Goal: Task Accomplishment & Management: Use online tool/utility

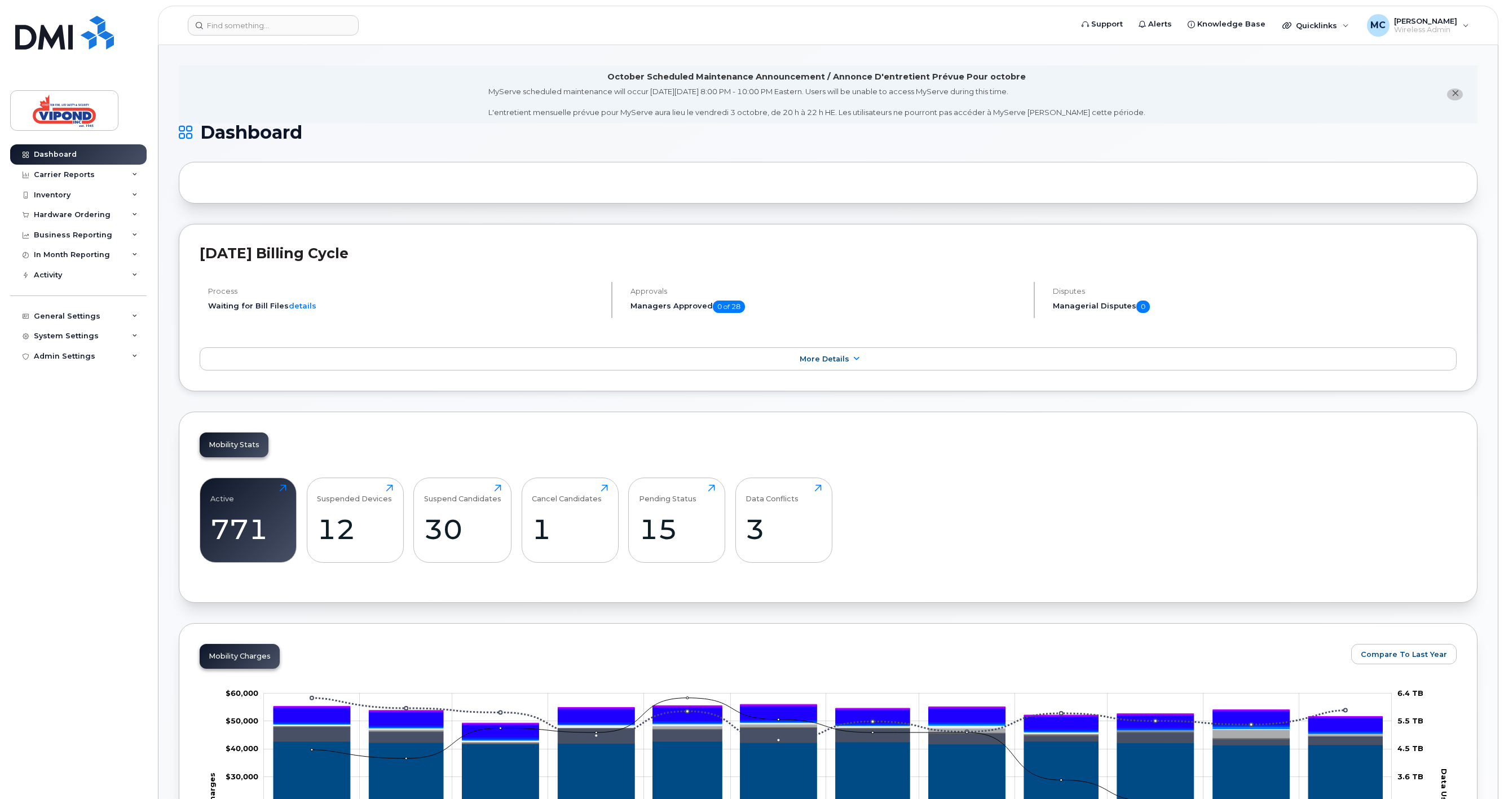
click at [344, 278] on header "[DATE] Billing Cycle" at bounding box center [828, 263] width 1257 height 37
click at [76, 167] on div "Carrier Reports" at bounding box center [78, 175] width 136 height 20
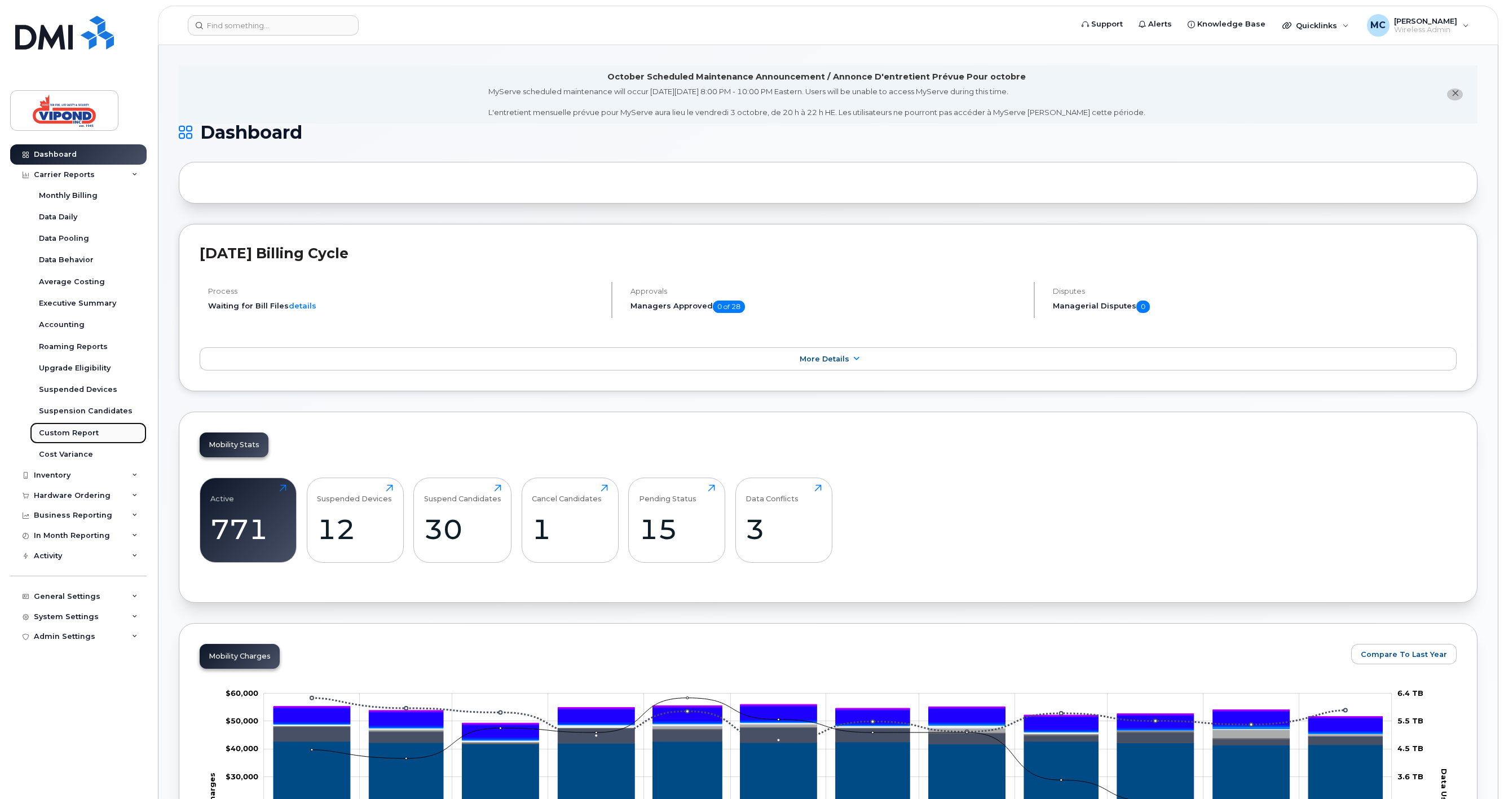
click at [70, 432] on div "Custom Report" at bounding box center [69, 433] width 60 height 10
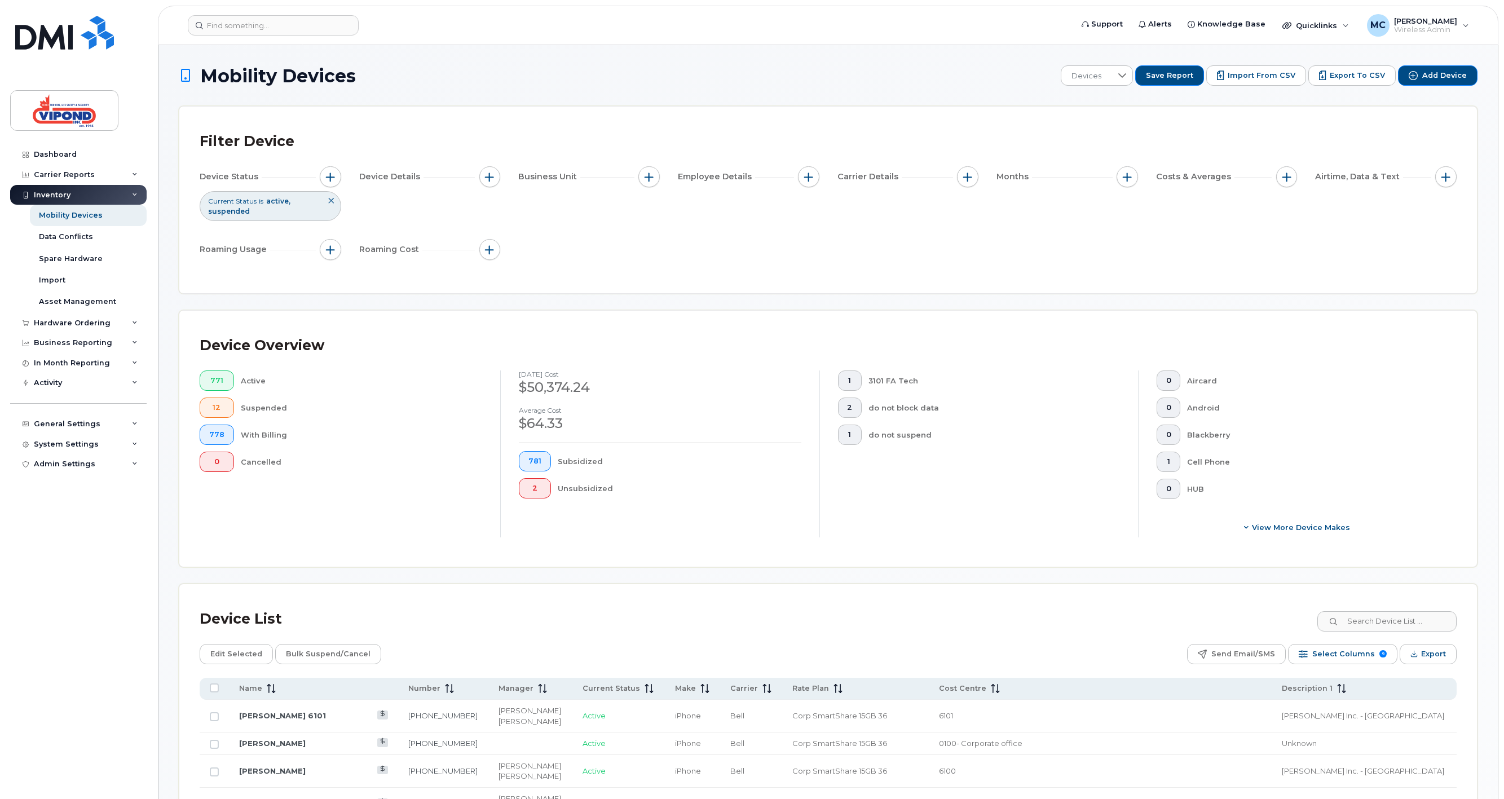
click at [333, 202] on icon at bounding box center [331, 200] width 7 height 7
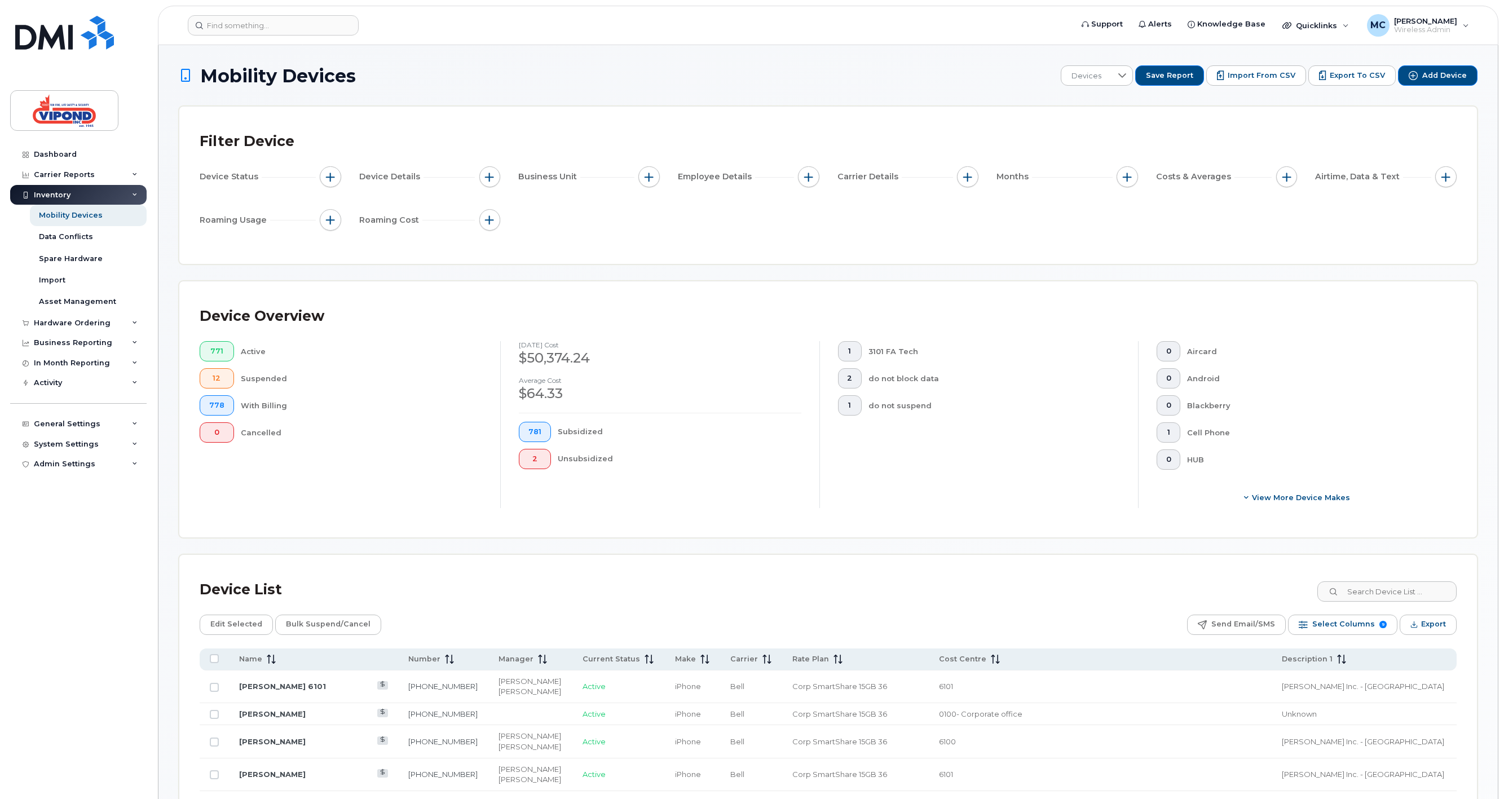
click at [422, 142] on div "Filter Device" at bounding box center [828, 141] width 1257 height 29
click at [1445, 182] on button "button" at bounding box center [1445, 176] width 21 height 21
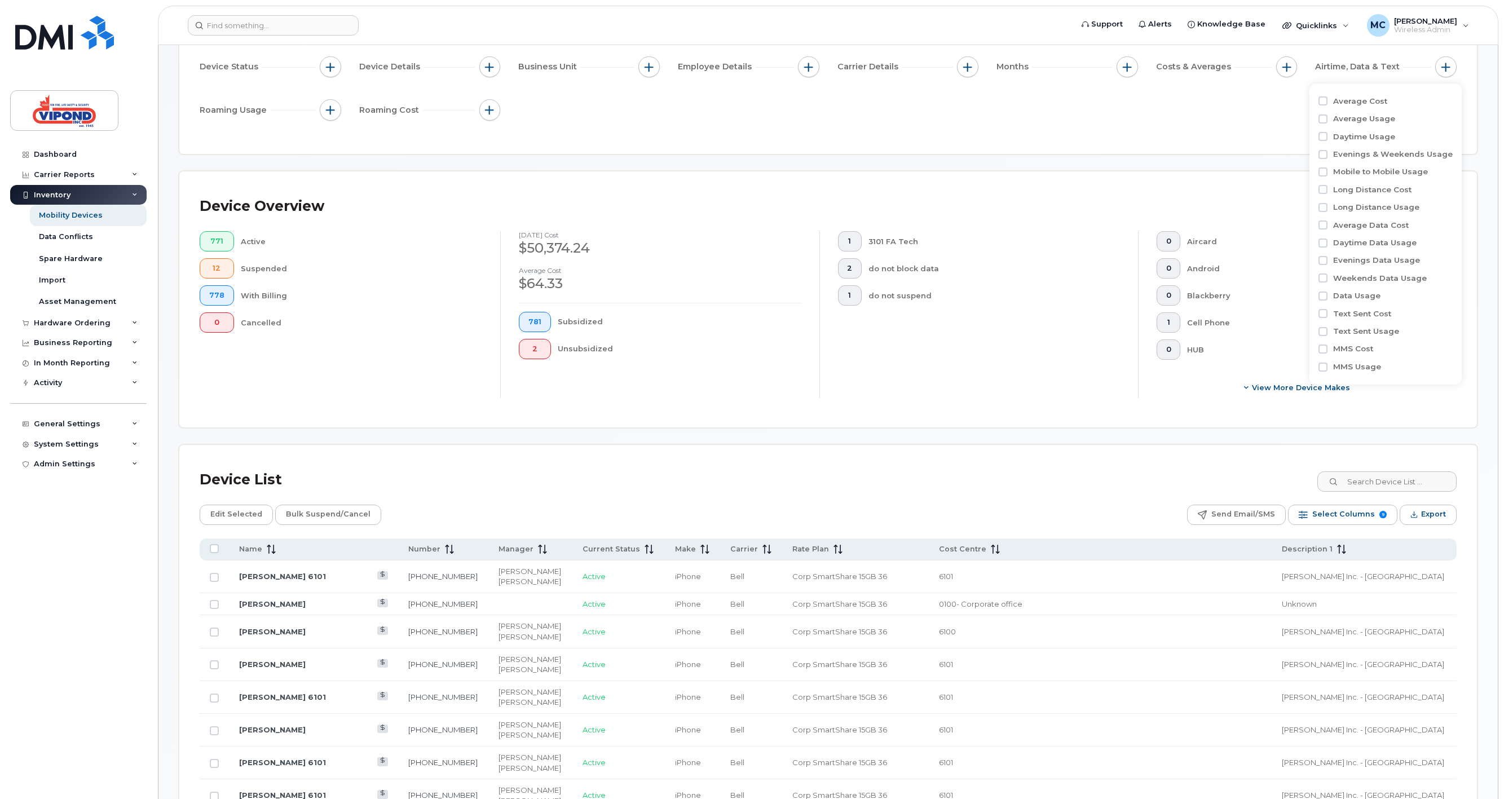
scroll to position [117, 0]
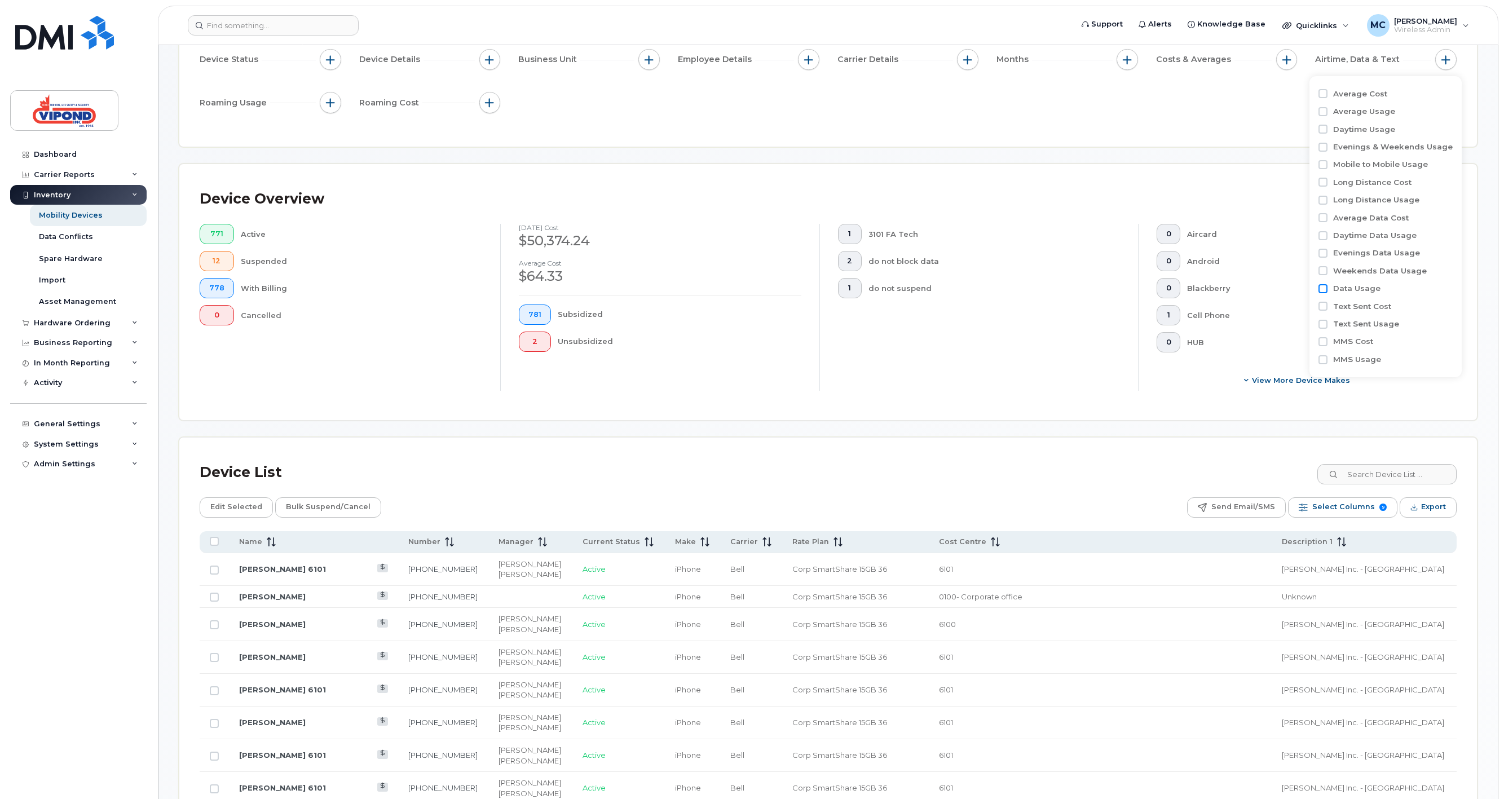
click at [1323, 286] on input "Data Usage" at bounding box center [1322, 288] width 9 height 9
checkbox input "true"
click at [1384, 312] on span "greater than" at bounding box center [1384, 311] width 98 height 20
click at [1395, 395] on li "is" at bounding box center [1391, 401] width 113 height 20
click at [1395, 333] on input at bounding box center [1395, 335] width 121 height 20
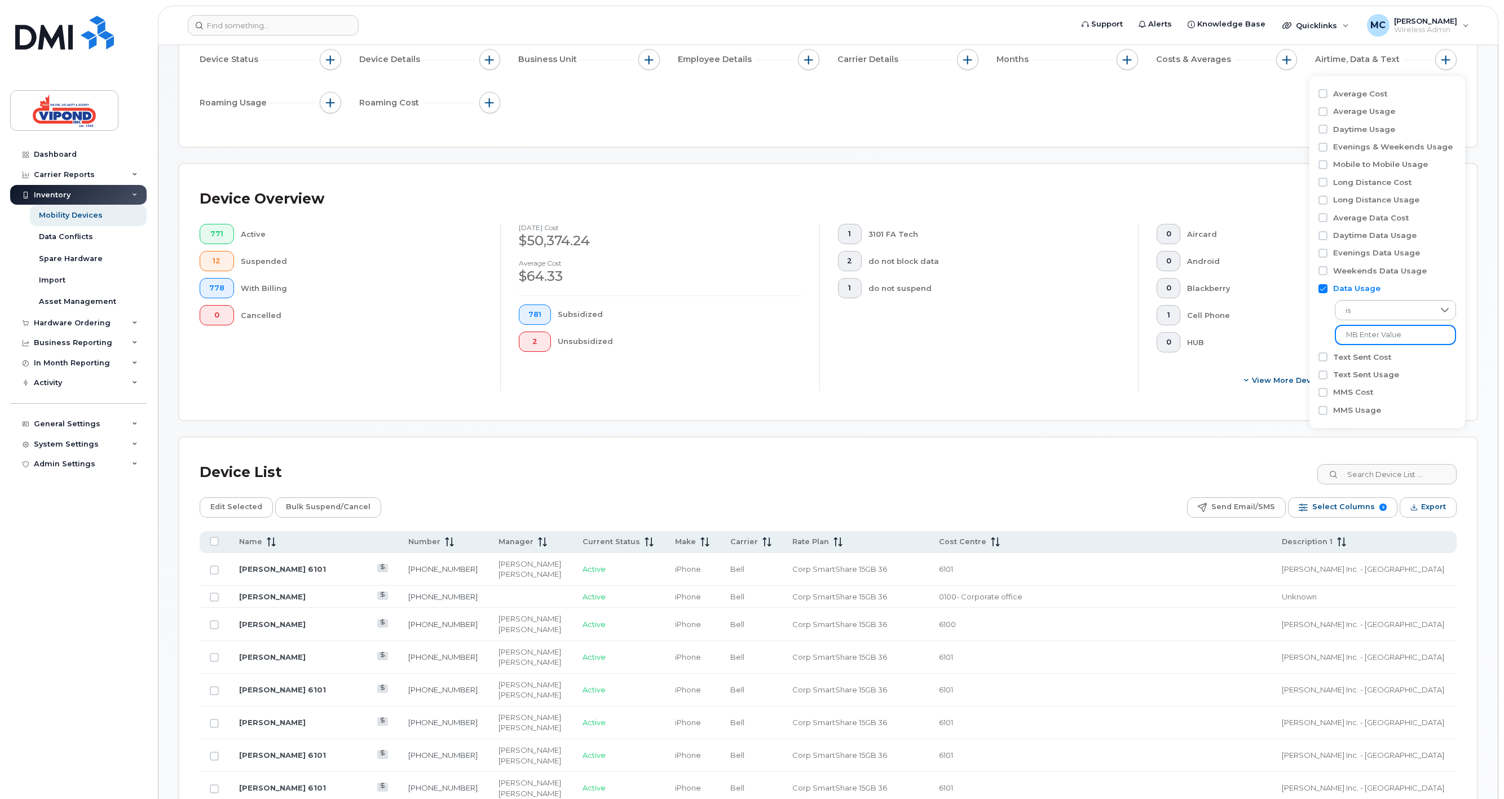
type input "MB 0"
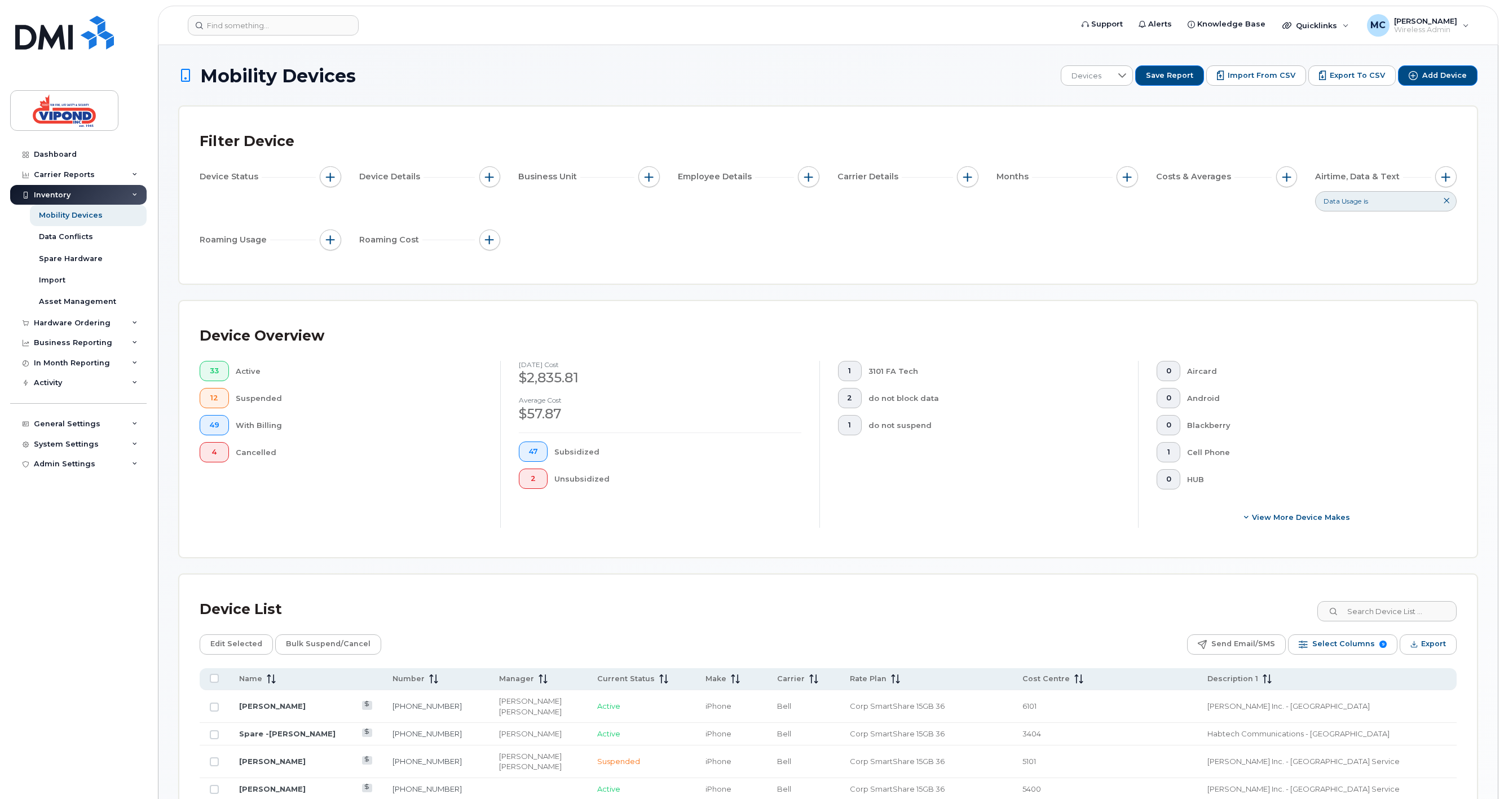
scroll to position [312, 0]
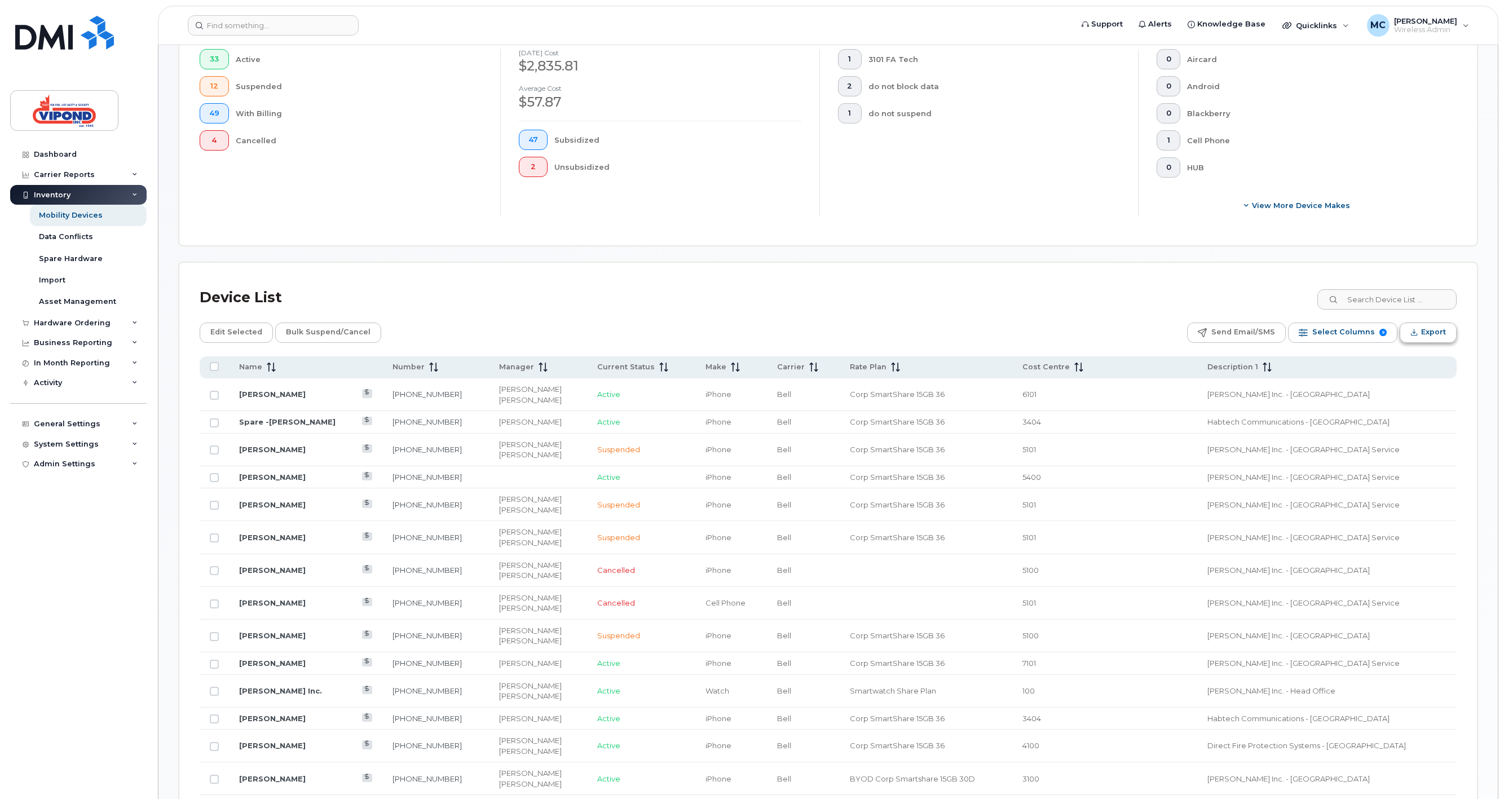
click at [1430, 331] on span "Export" at bounding box center [1433, 332] width 25 height 17
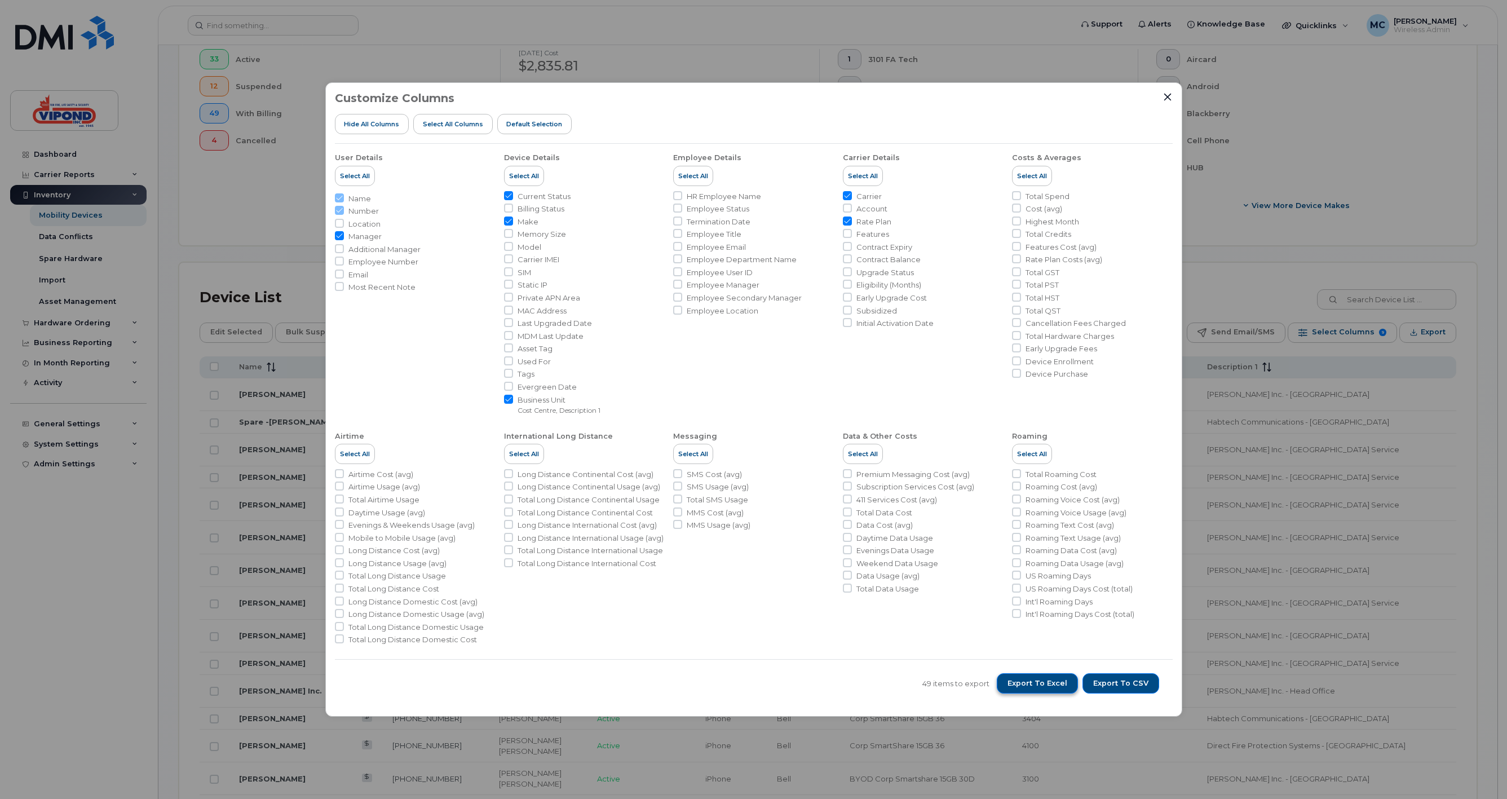
click at [1031, 683] on span "Export to Excel" at bounding box center [1038, 683] width 60 height 10
click at [1168, 93] on icon "Close" at bounding box center [1167, 96] width 9 height 9
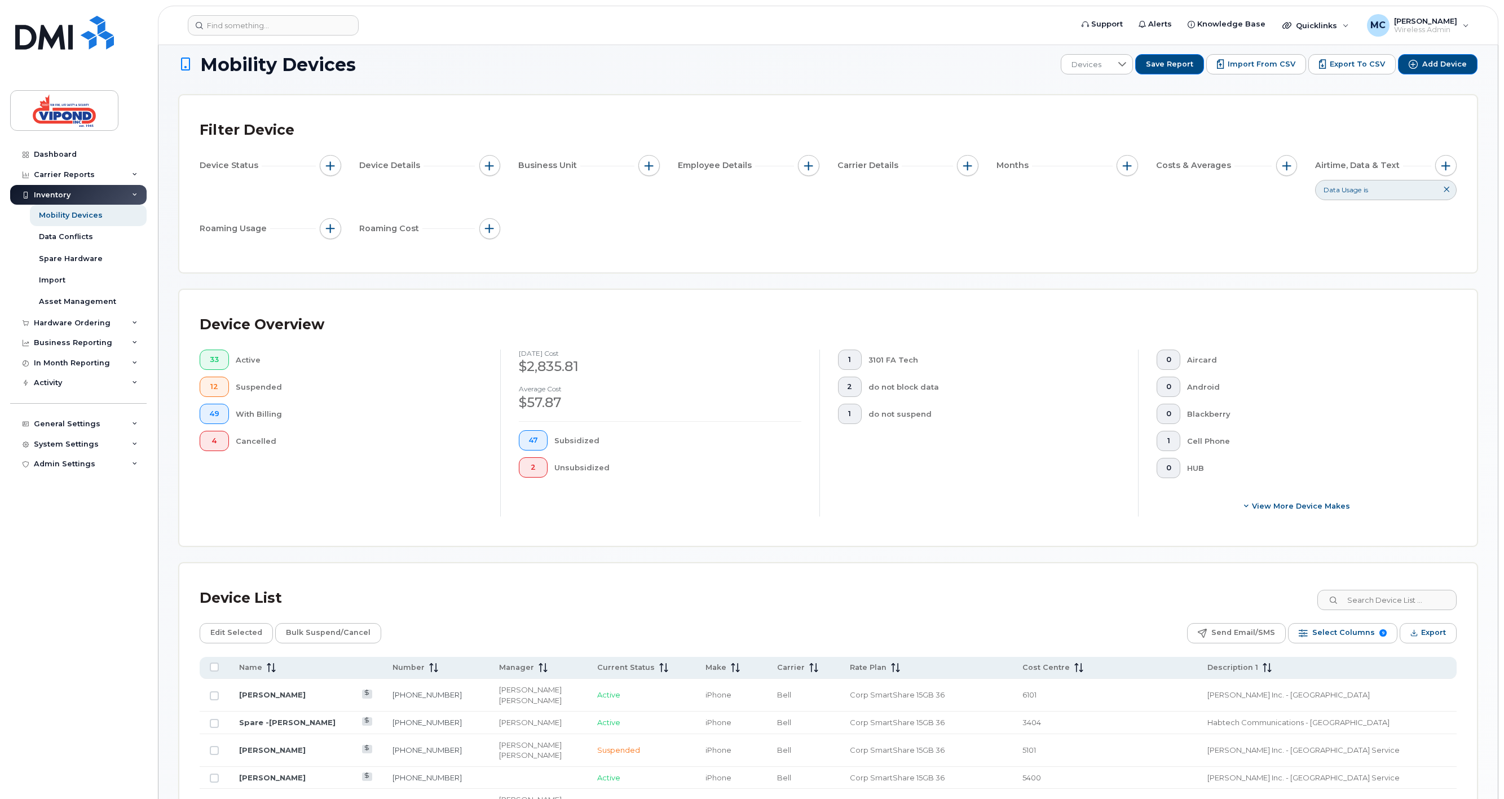
scroll to position [0, 0]
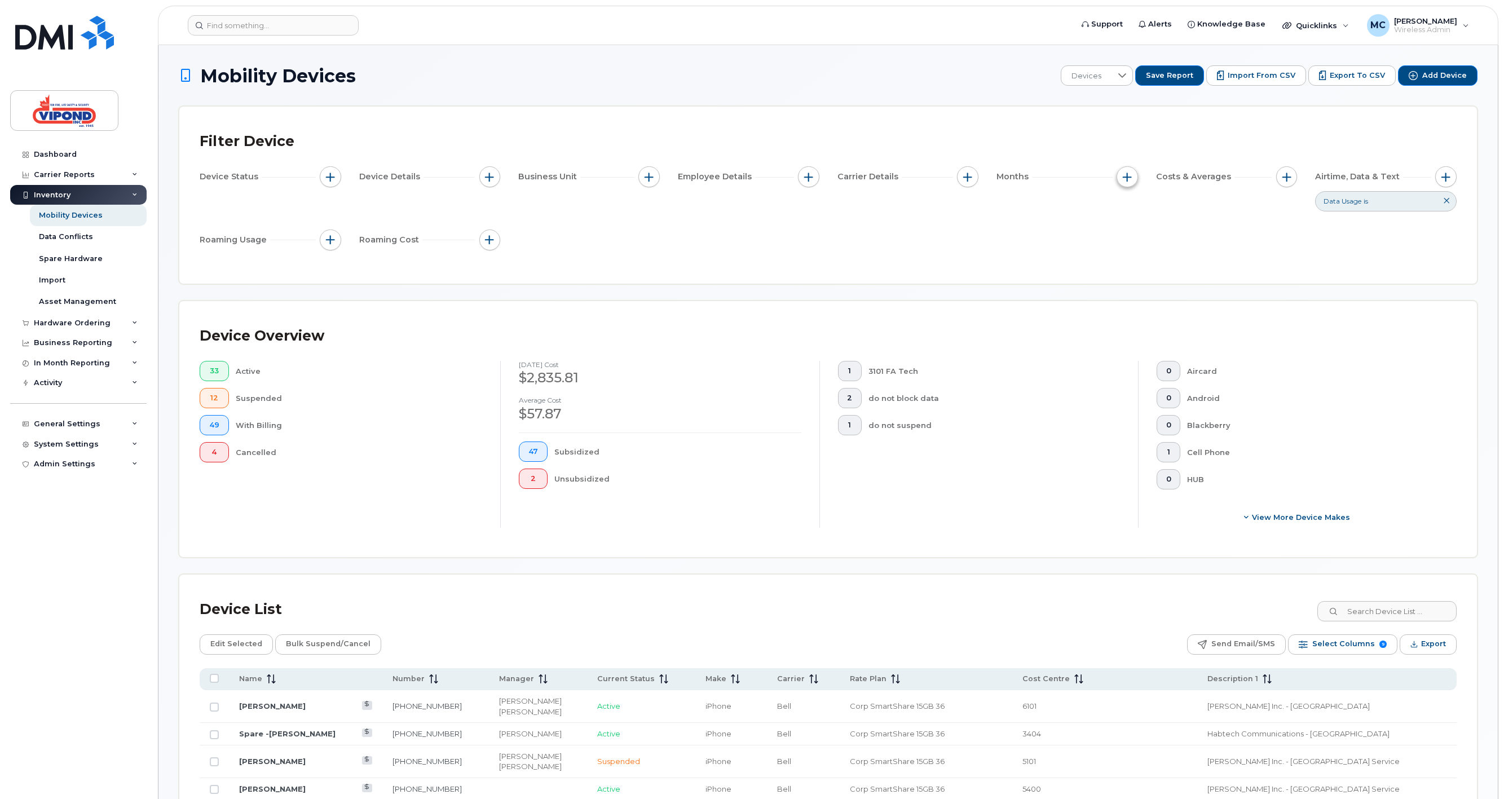
click at [1128, 175] on span "button" at bounding box center [1127, 177] width 9 height 9
click at [1045, 129] on div "Filter Device" at bounding box center [828, 141] width 1257 height 29
click at [1128, 179] on span "button" at bounding box center [1127, 177] width 9 height 9
click at [1140, 142] on div "Filter Device" at bounding box center [828, 141] width 1257 height 29
click at [1286, 178] on span "button" at bounding box center [1286, 177] width 9 height 9
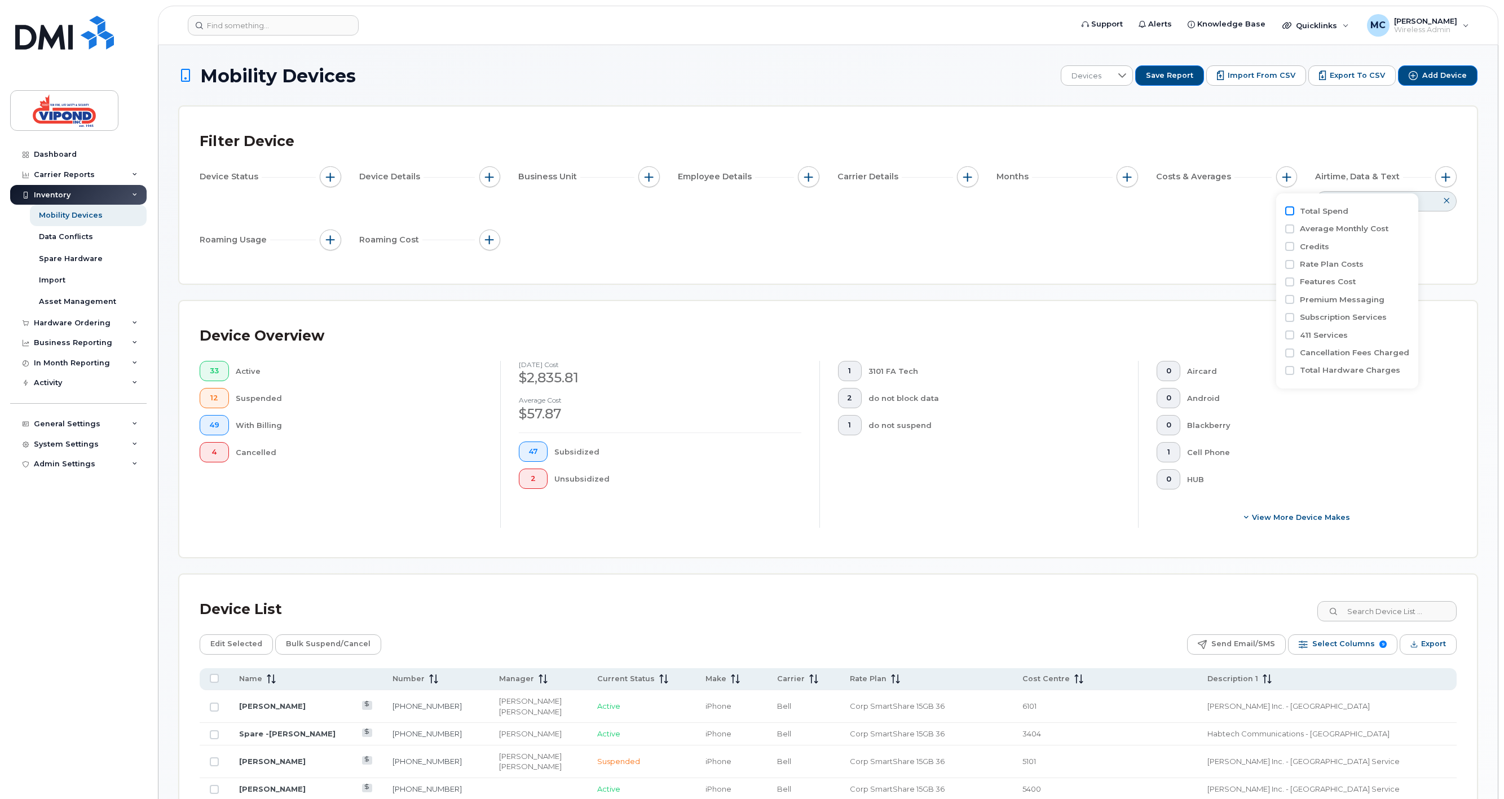
click at [1290, 210] on input "Total Spend" at bounding box center [1289, 210] width 9 height 9
click at [1292, 211] on input "Total Spend" at bounding box center [1289, 210] width 9 height 9
checkbox input "false"
click at [1289, 228] on input "Average Monthly Cost" at bounding box center [1289, 228] width 9 height 9
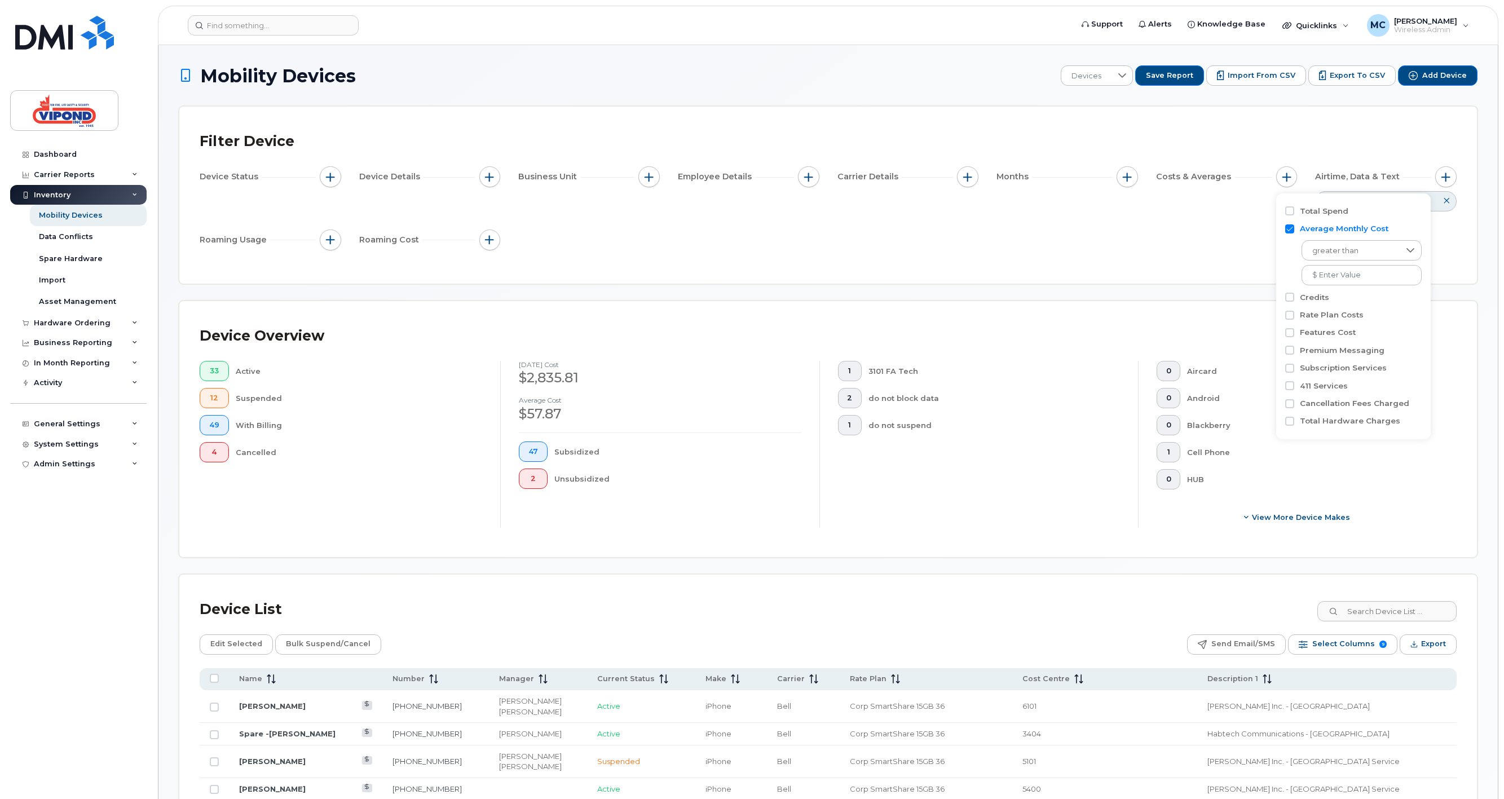
checkbox input "false"
click at [1163, 253] on div "Device Status Device Details Business Unit Employee Details Carrier Details Mon…" at bounding box center [828, 210] width 1257 height 89
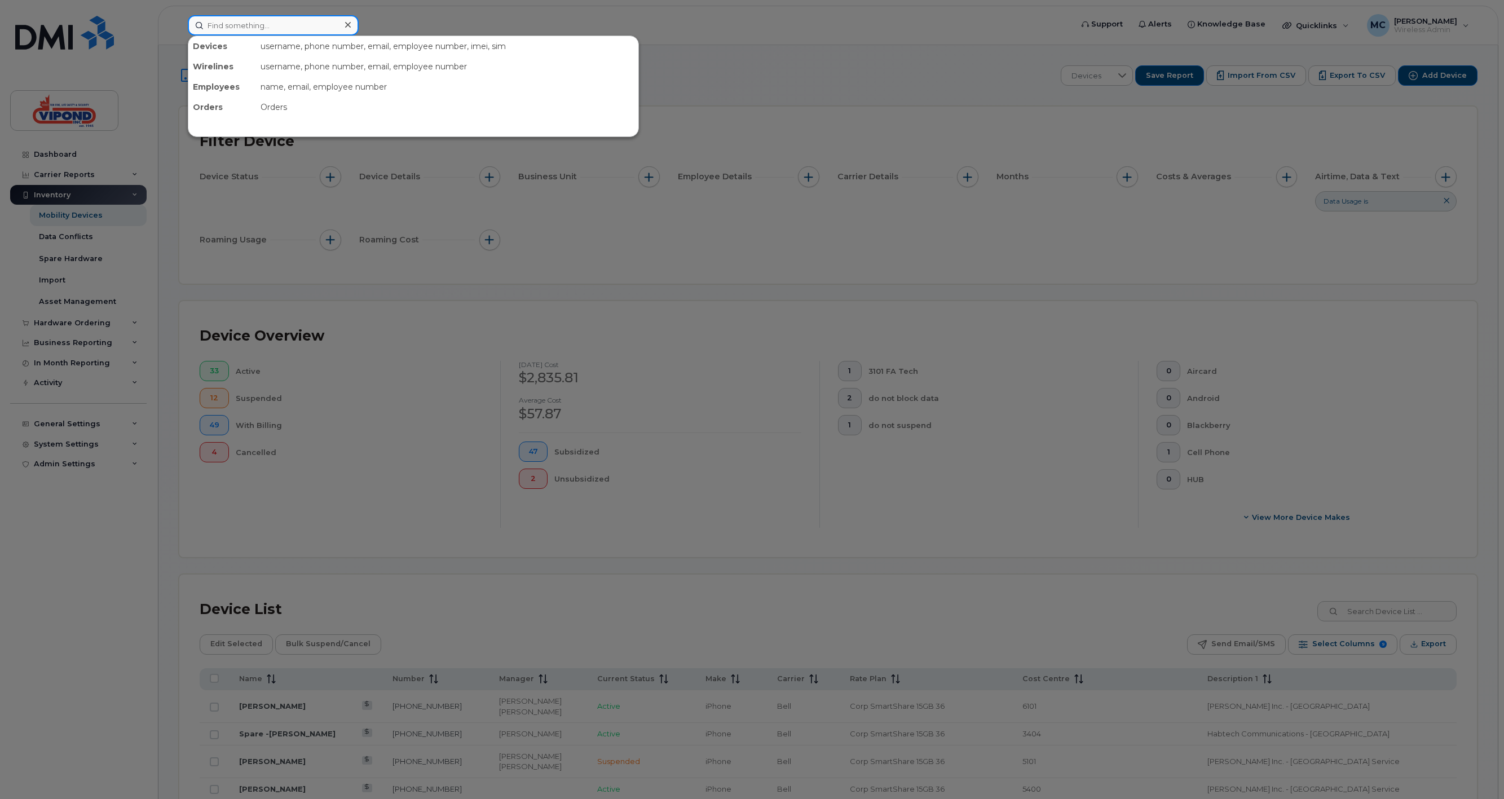
click at [300, 24] on input at bounding box center [273, 25] width 171 height 20
paste input "9022296425"
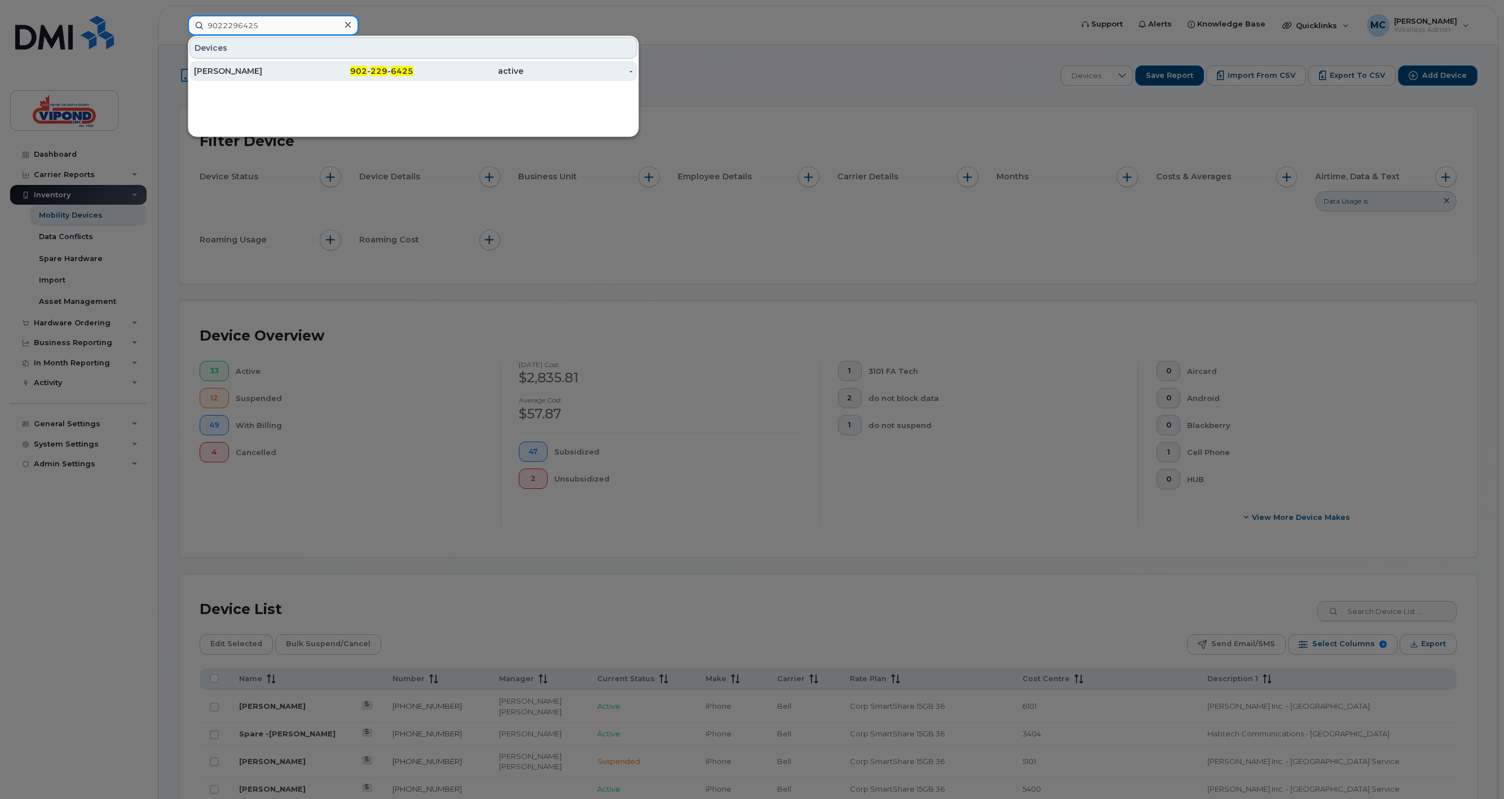
type input "9022296425"
click at [307, 71] on div "902 - 229 - 6425" at bounding box center [359, 70] width 110 height 11
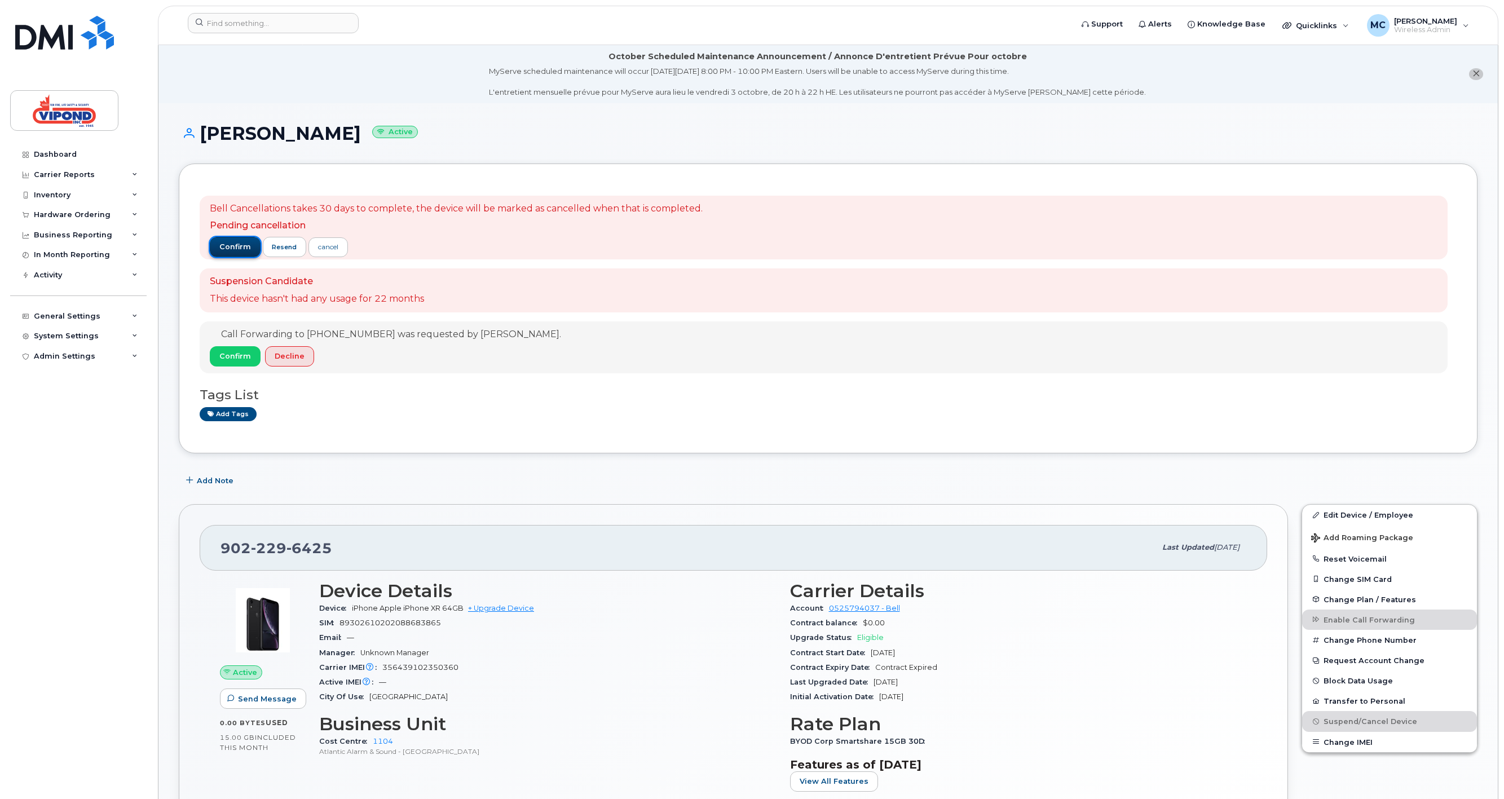
click at [234, 247] on span "confirm" at bounding box center [235, 247] width 32 height 10
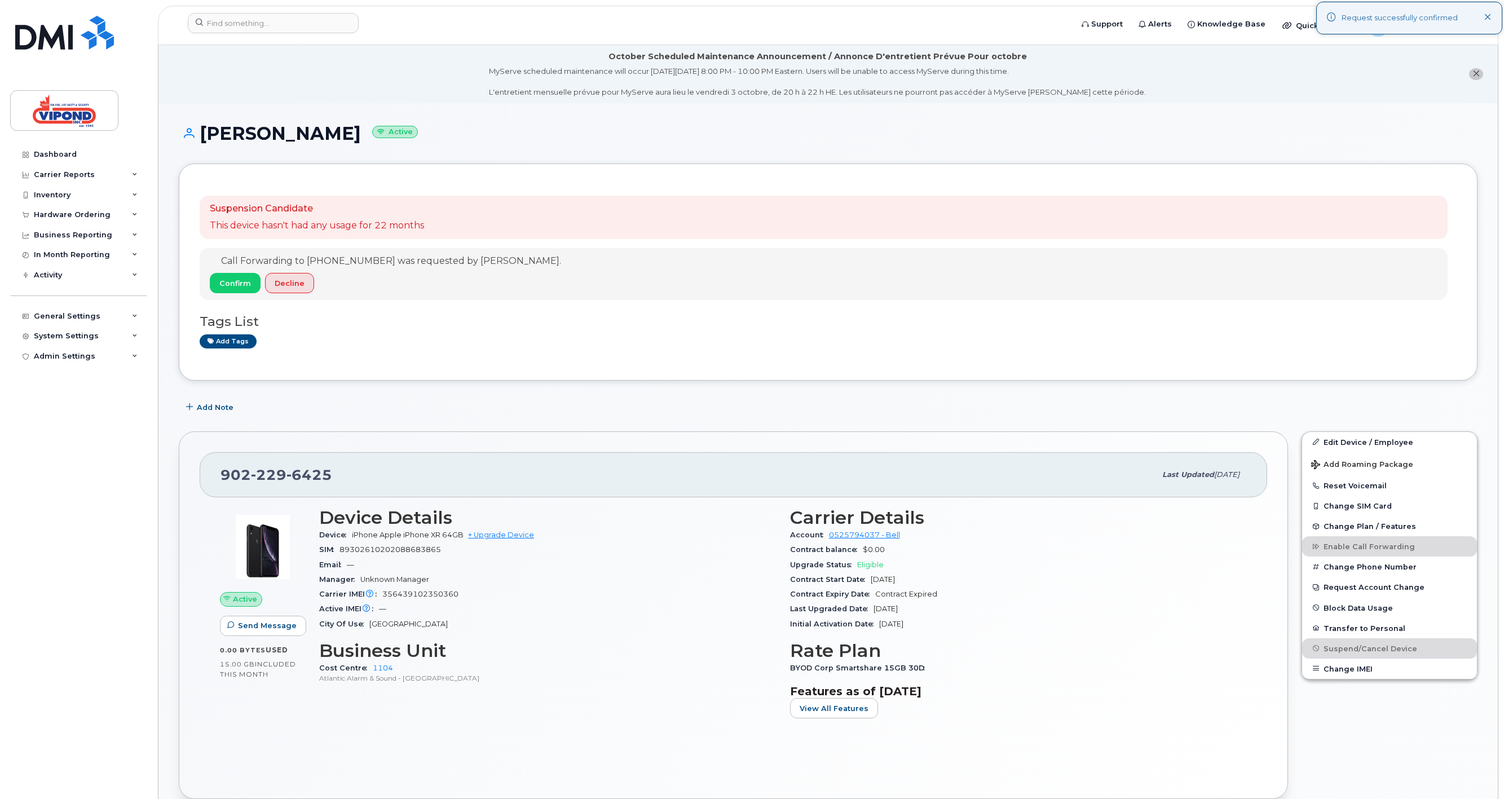
click at [519, 321] on h3 "Tags List" at bounding box center [828, 322] width 1257 height 14
click at [233, 99] on li "October Scheduled Maintenance Announcement / Annonce D'entretient Prévue Pour o…" at bounding box center [827, 74] width 1339 height 58
